Goal: Task Accomplishment & Management: Manage account settings

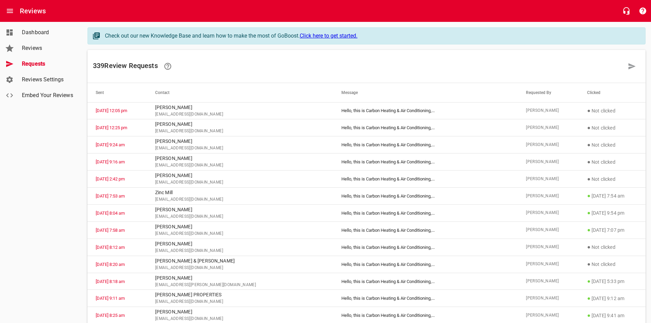
click at [38, 64] on span "Requests" at bounding box center [48, 64] width 52 height 8
